Goal: Information Seeking & Learning: Learn about a topic

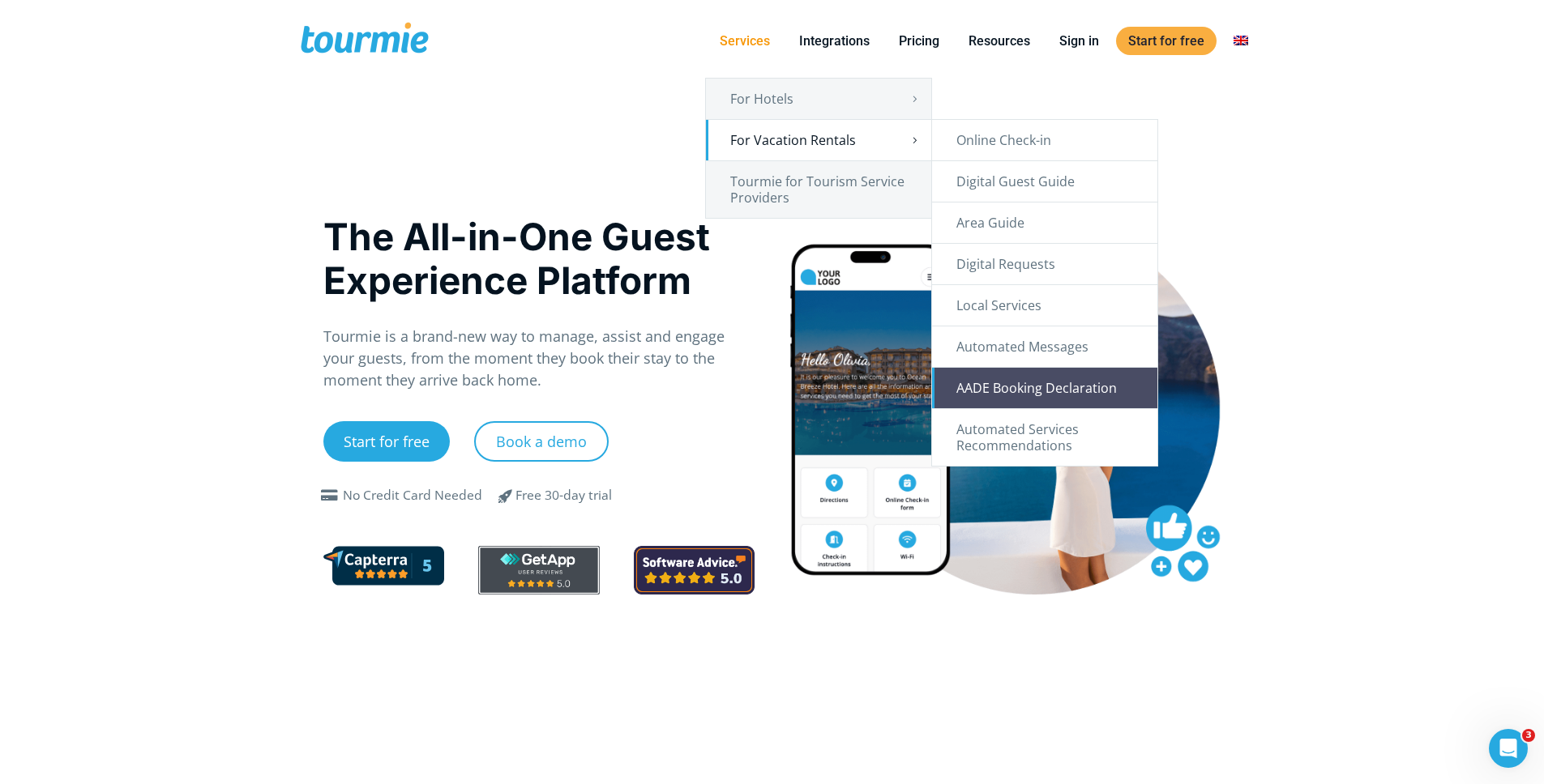
click at [1086, 398] on link "AADE Booking Declaration" at bounding box center [1045, 388] width 225 height 40
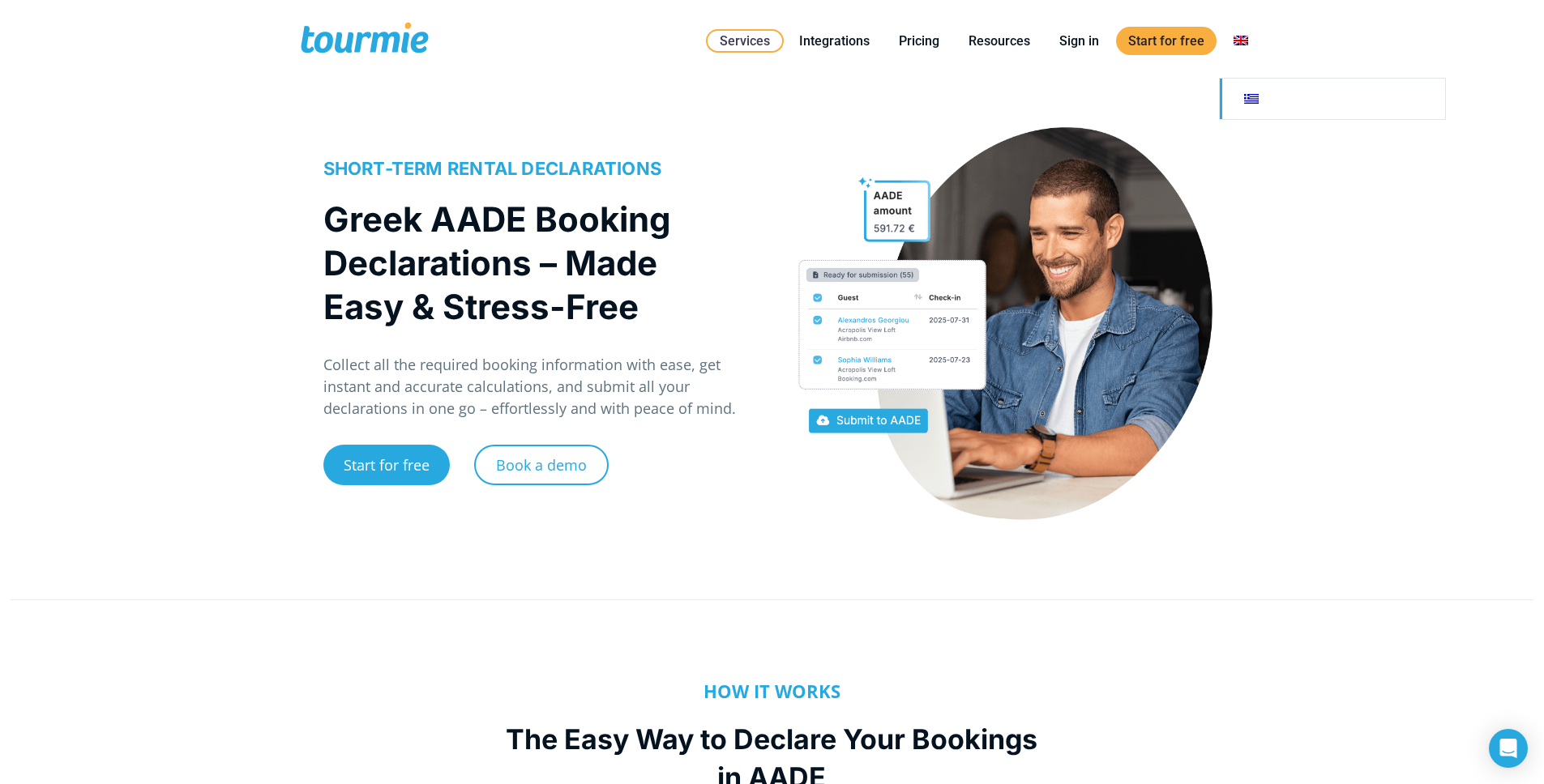
click at [1245, 82] on link "Switch to" at bounding box center [1332, 99] width 225 height 40
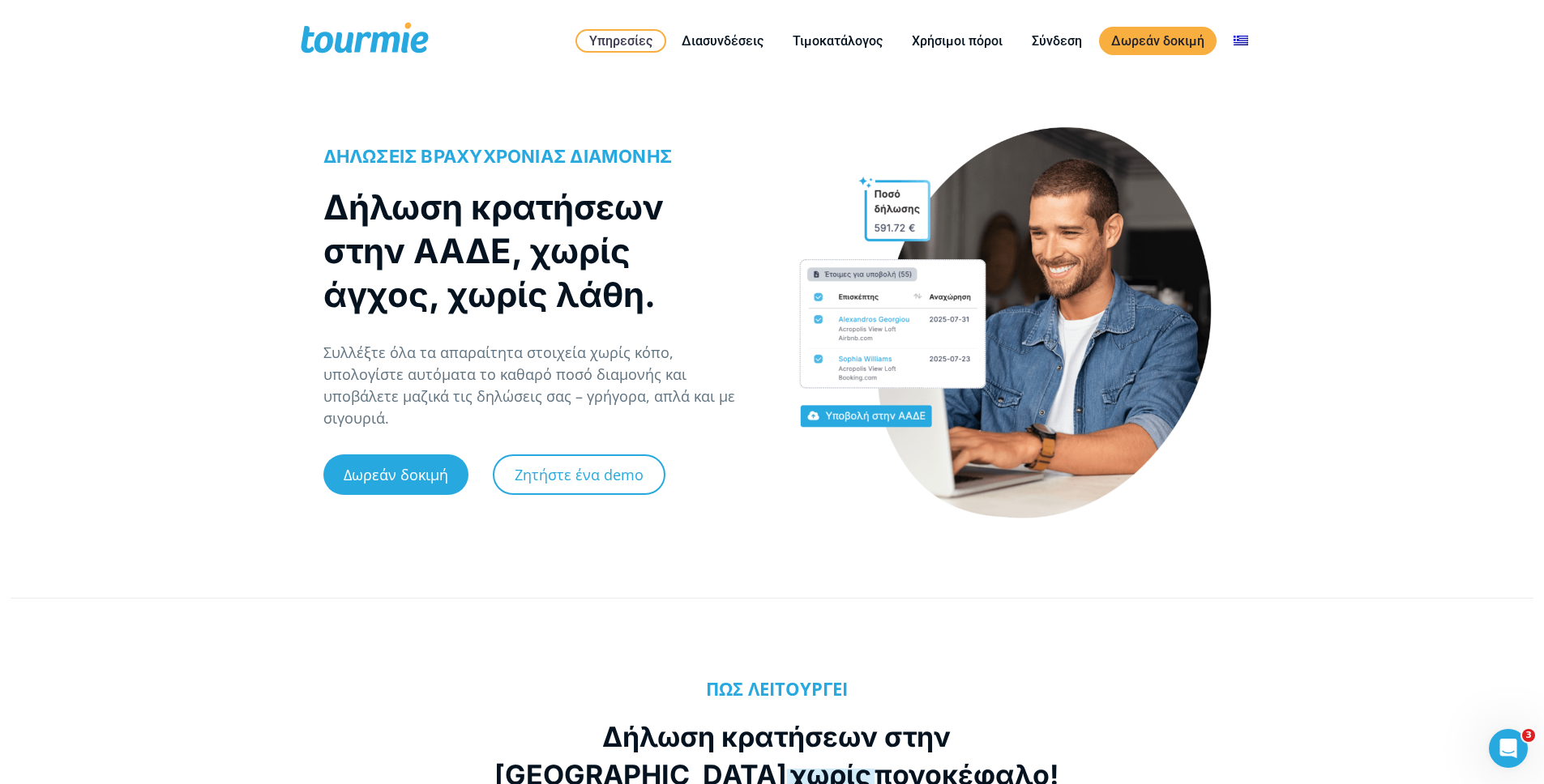
click at [433, 161] on span "ΔΗΛΩΣΕΙΣ ΒΡΑΧΥΧΡΟΝΙΑΣ ΔΙΑΜΟΝΗΣ" at bounding box center [498, 156] width 349 height 21
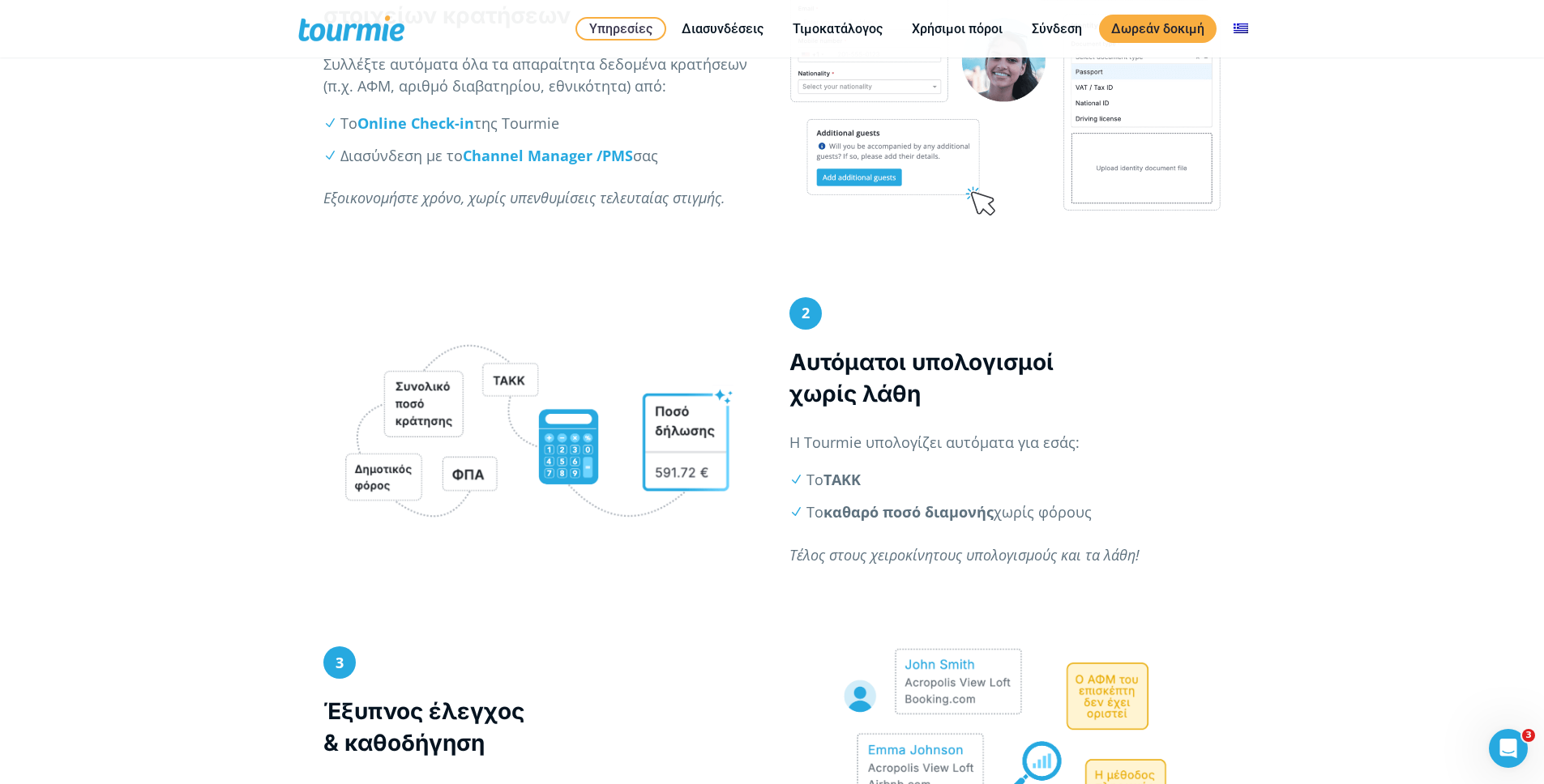
scroll to position [942, 0]
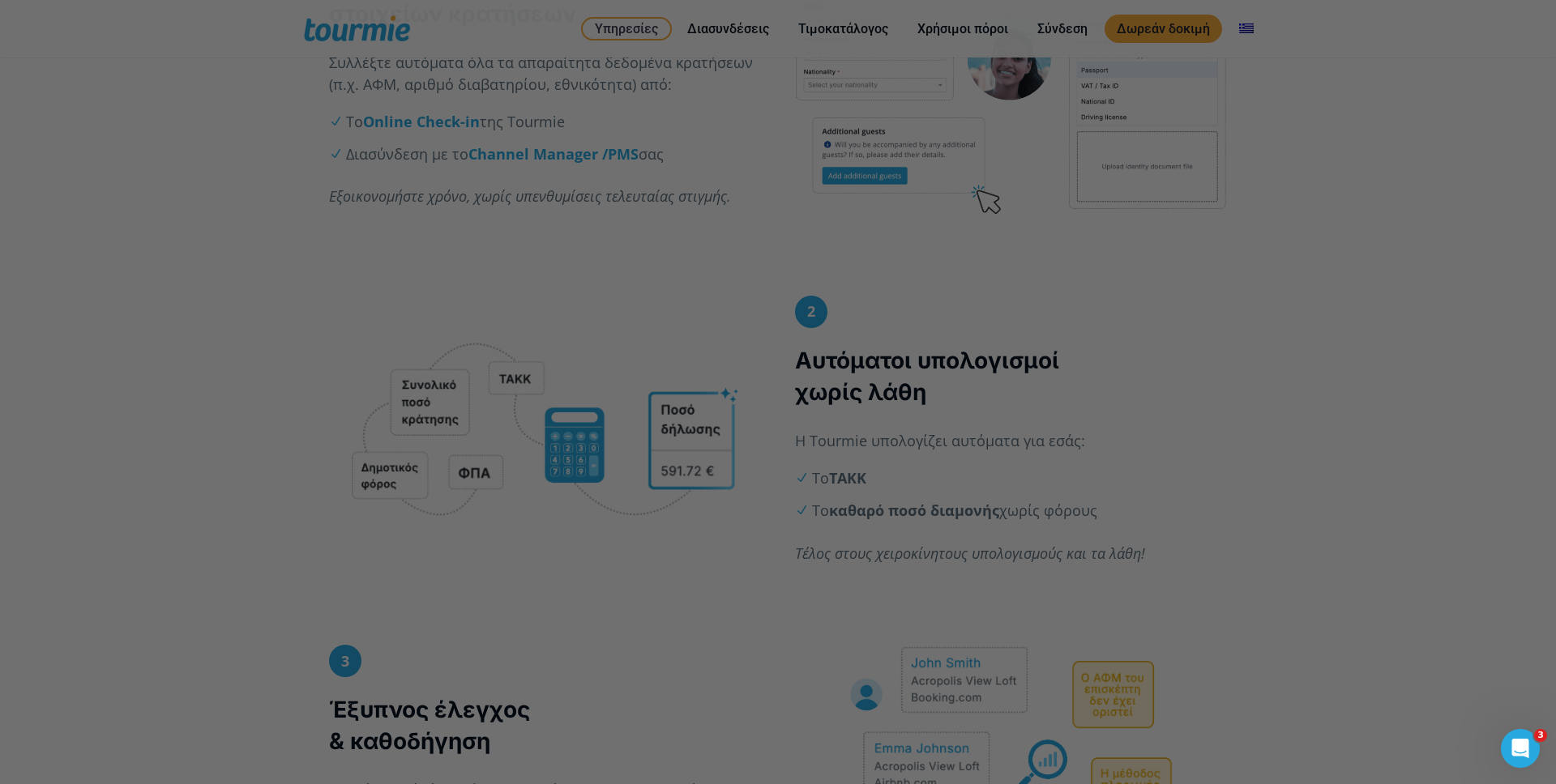
click at [1223, 151] on div at bounding box center [785, 396] width 1572 height 792
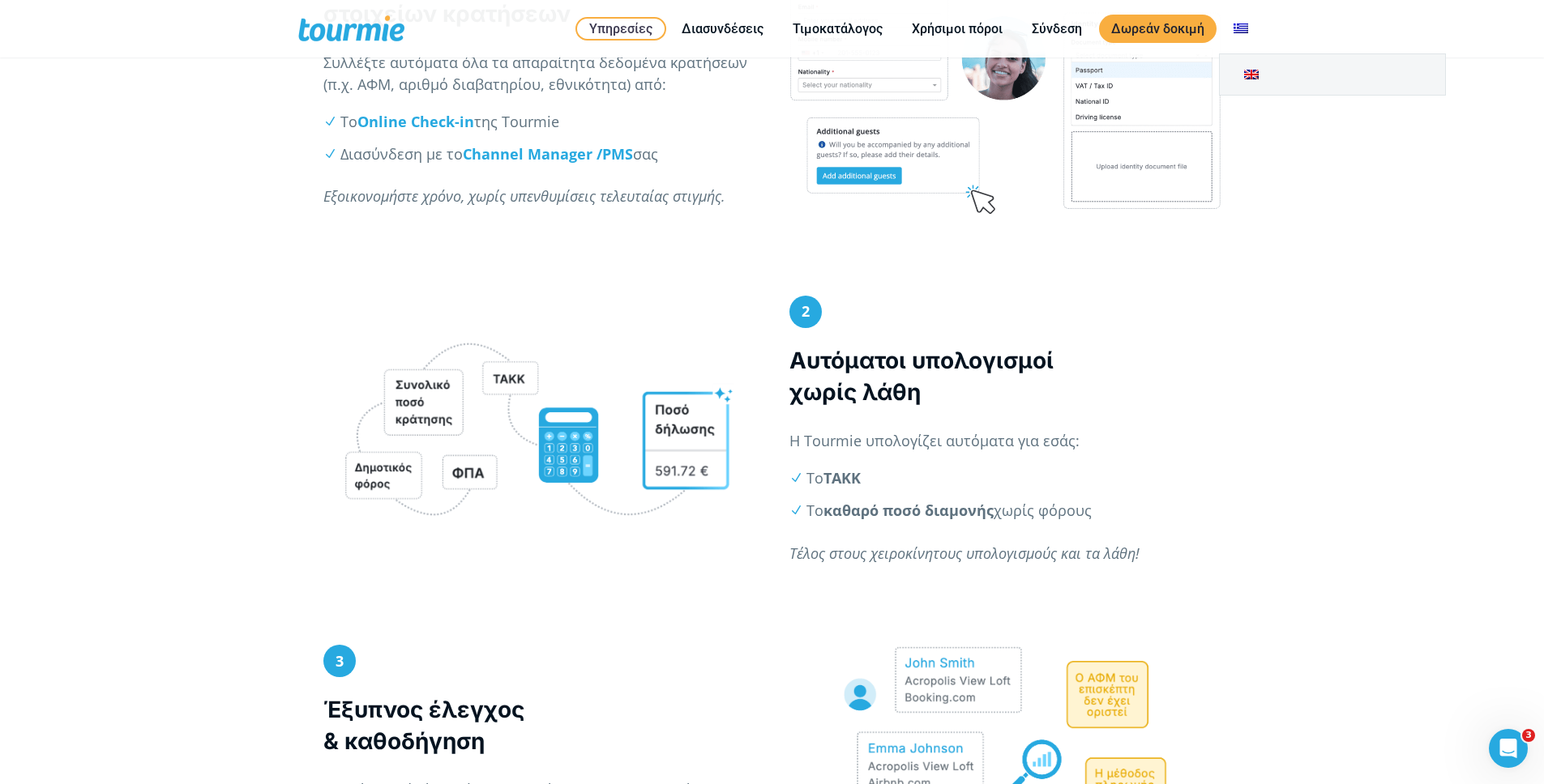
click at [1244, 13] on li at bounding box center [1241, 28] width 44 height 49
click at [1252, 67] on link "Αλλαγή σε" at bounding box center [1332, 74] width 225 height 40
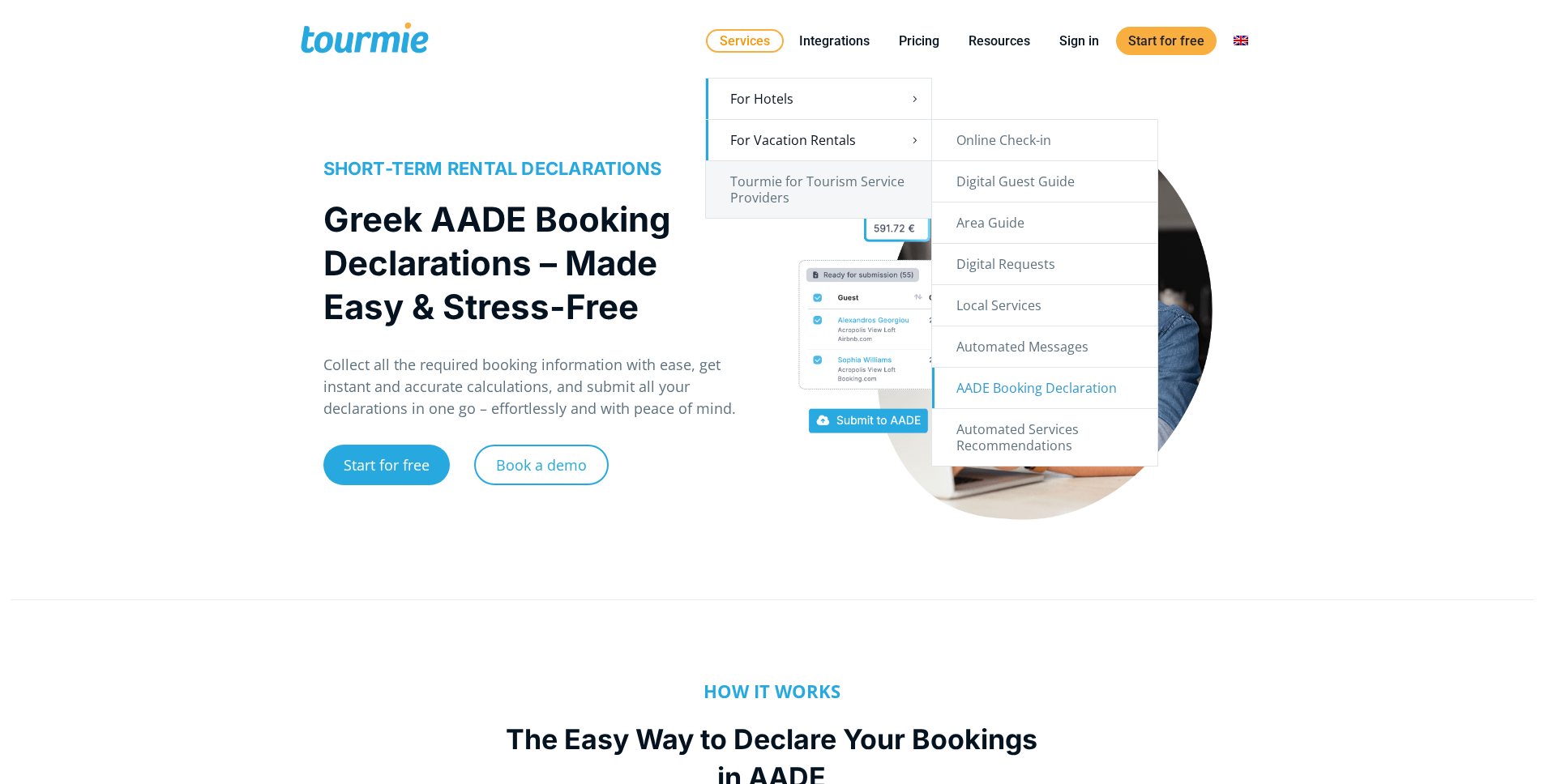
click at [1046, 381] on link "AADE Booking Declaration" at bounding box center [1045, 388] width 225 height 40
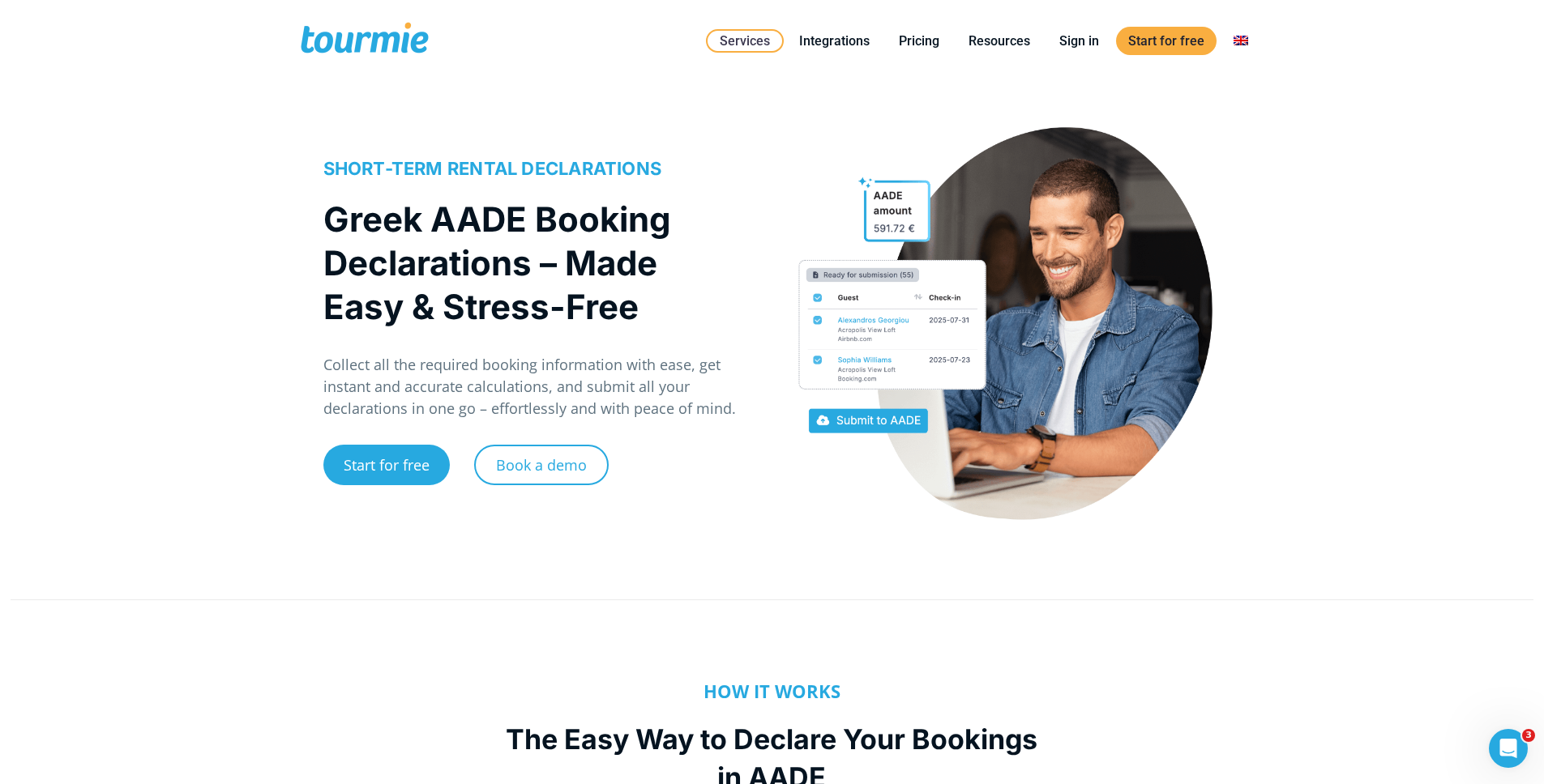
click at [476, 247] on h1 "Greek AADE Booking Declarations – Made Easy & Stress-Free" at bounding box center [531, 263] width 416 height 131
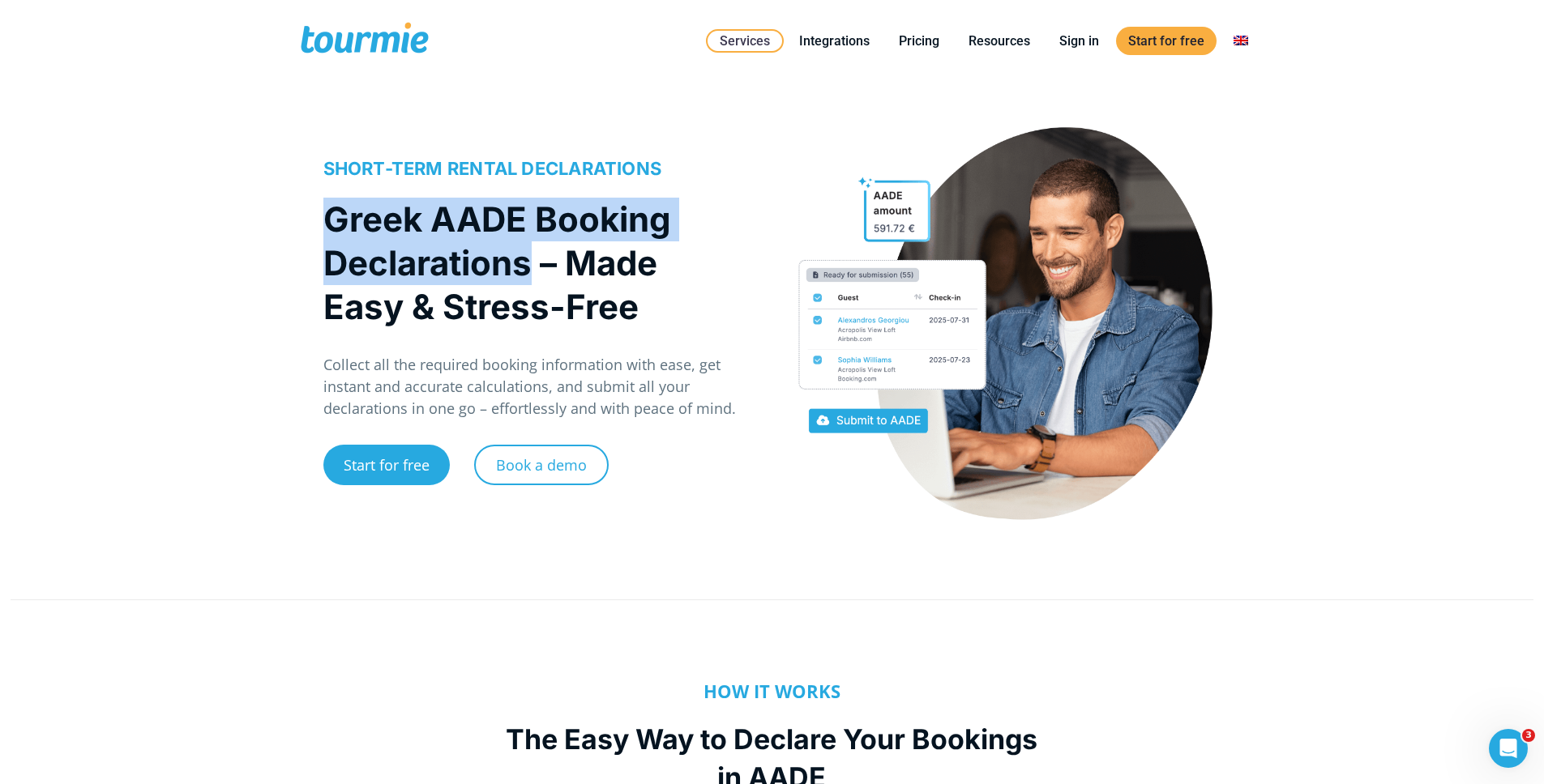
drag, startPoint x: 327, startPoint y: 210, endPoint x: 529, endPoint y: 258, distance: 207.6
click at [529, 258] on h1 "Greek AADE Booking Declarations – Made Easy & Stress-Free" at bounding box center [531, 263] width 416 height 131
click at [530, 258] on h1 "Greek AADE Booking Declarations – Made Easy & Stress-Free" at bounding box center [531, 263] width 416 height 131
drag, startPoint x: 434, startPoint y: 214, endPoint x: 533, endPoint y: 259, distance: 108.7
click at [533, 259] on h1 "Greek AADE Booking Declarations – Made Easy & Stress-Free" at bounding box center [531, 263] width 416 height 131
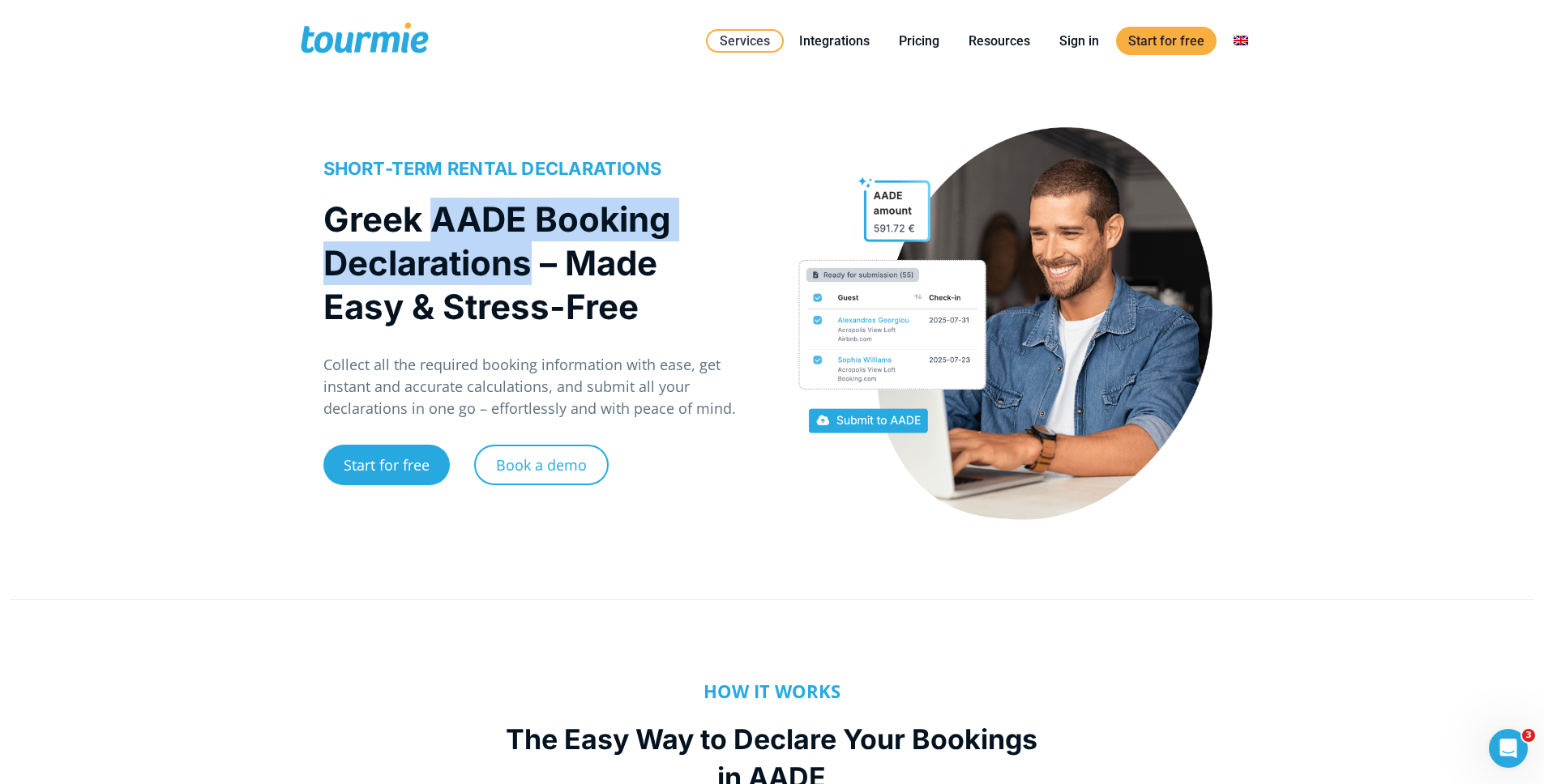
copy h1 "AADE Booking Declarations"
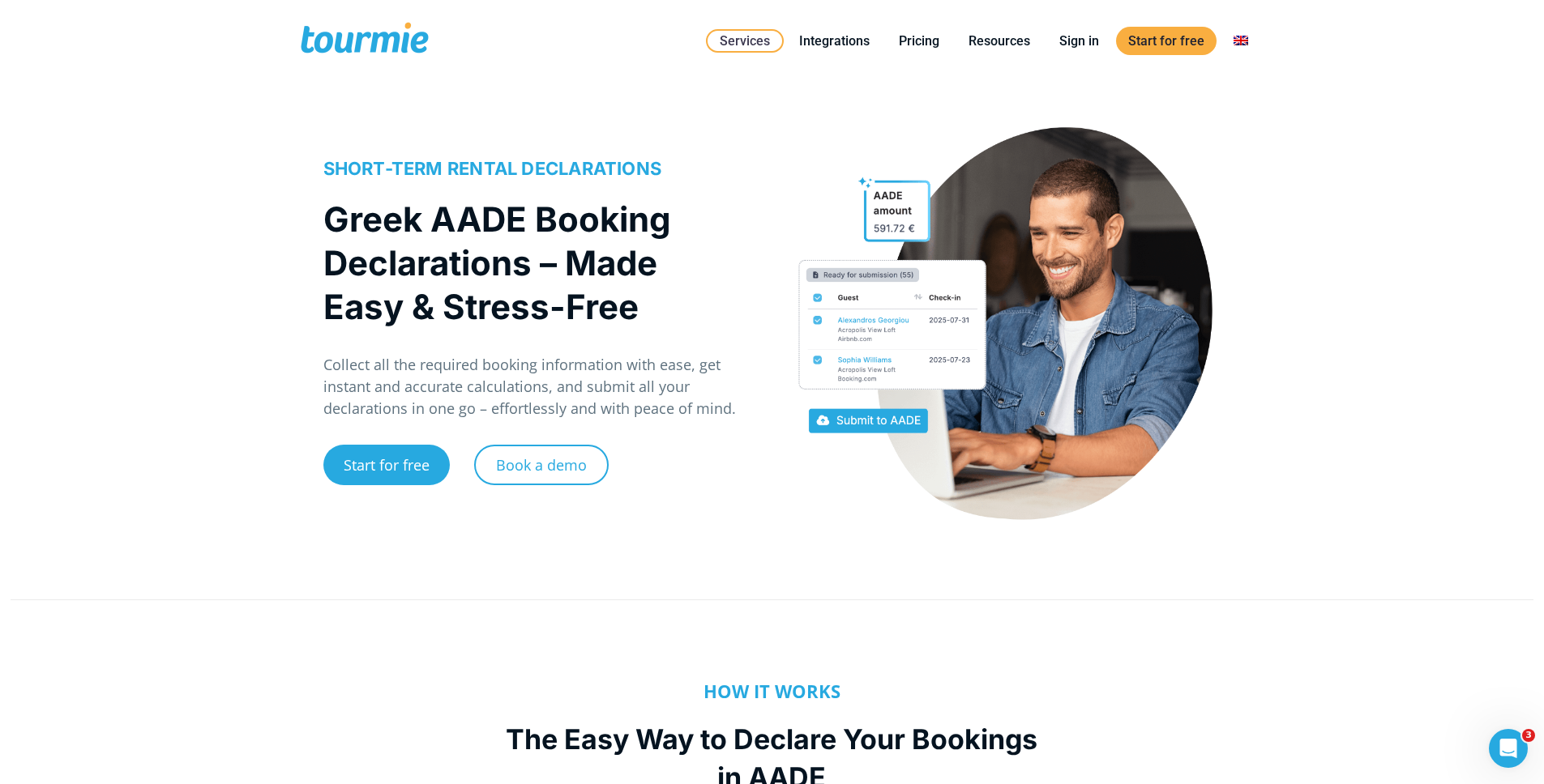
click at [557, 248] on h1 "Greek AADE Booking Declarations – Made Easy & Stress-Free" at bounding box center [531, 263] width 416 height 131
click at [387, 164] on span "SHORT-TERM RENTAL DECLARATIONS" at bounding box center [493, 168] width 339 height 21
click at [463, 276] on h1 "Greek AADE Booking Declarations – Made Easy & Stress-Free" at bounding box center [531, 263] width 416 height 131
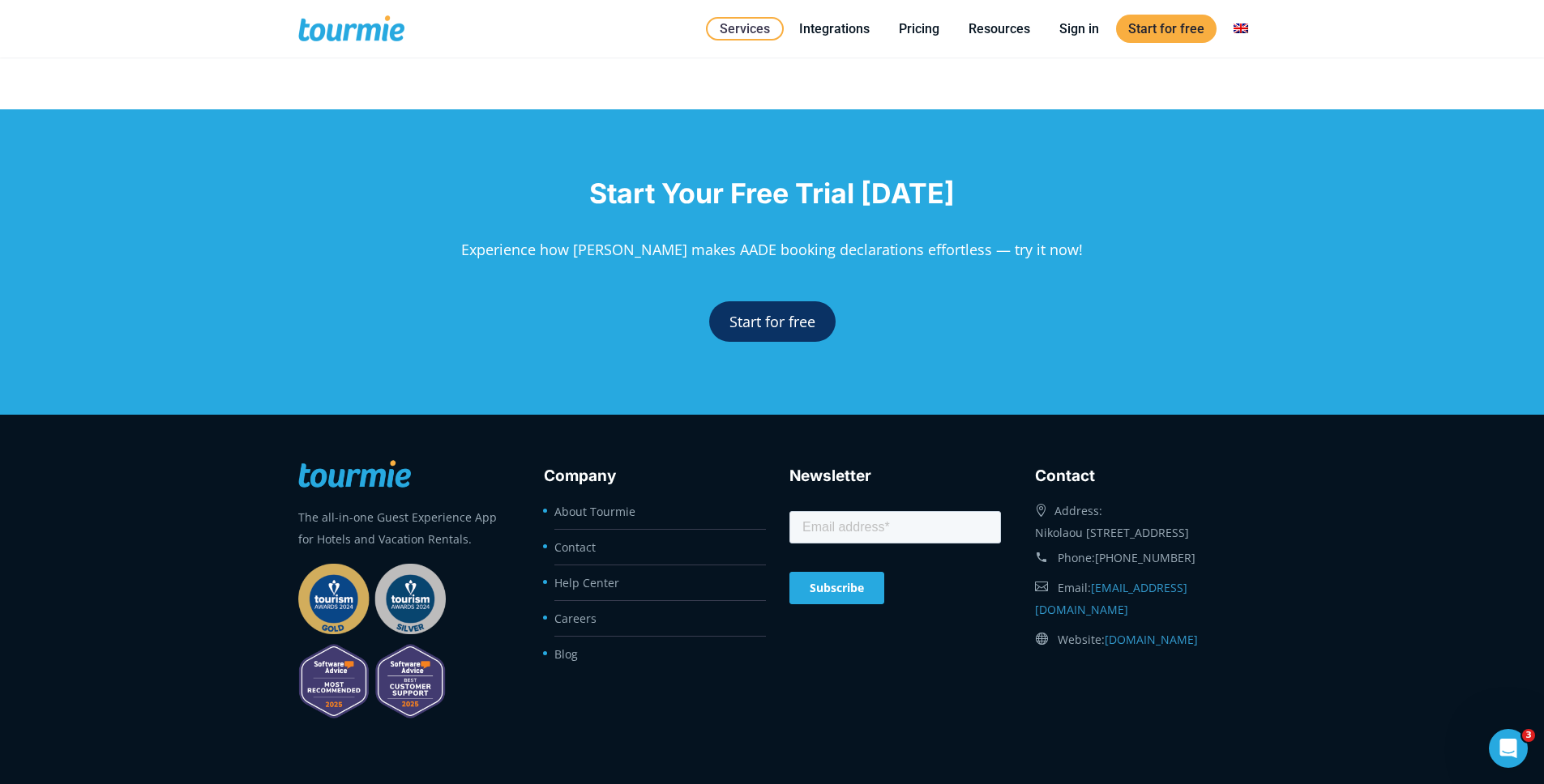
scroll to position [3565, 0]
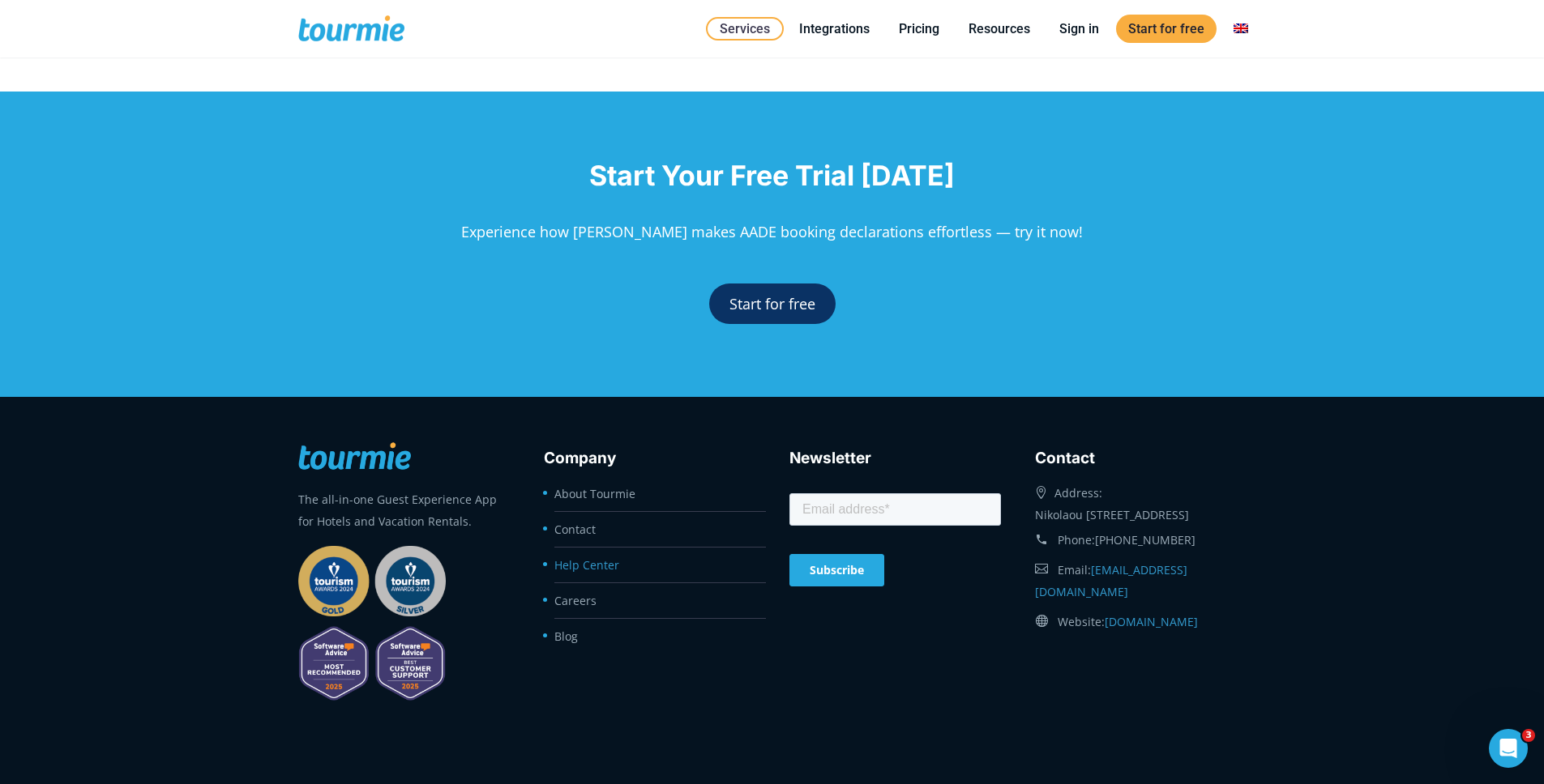
click at [572, 570] on link "Help Center" at bounding box center [586, 565] width 65 height 16
